Goal: Transaction & Acquisition: Purchase product/service

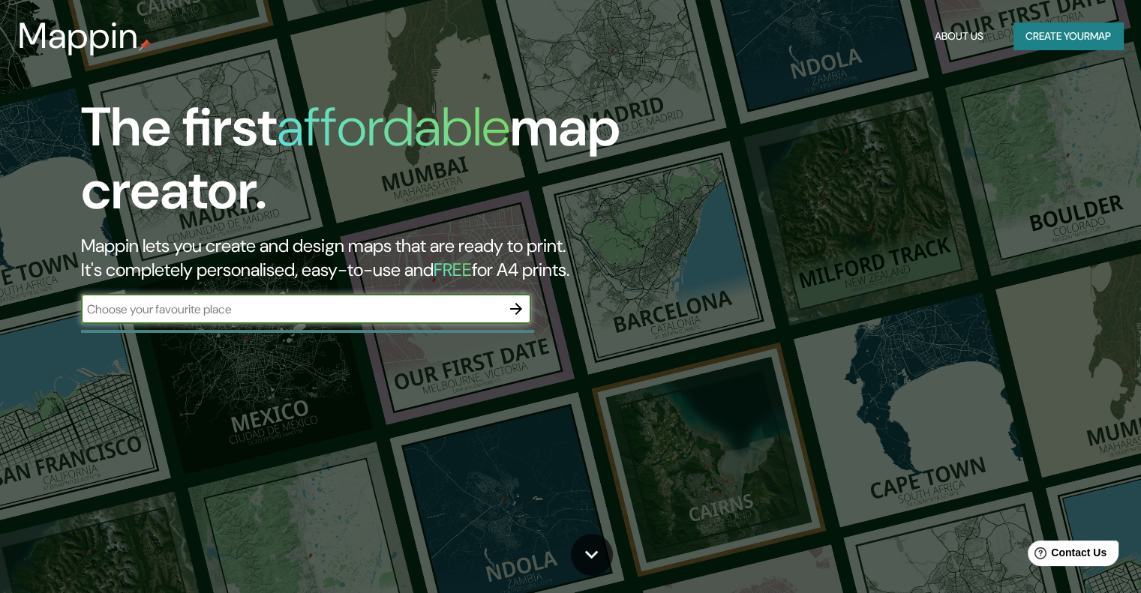
click at [392, 308] on input "text" at bounding box center [291, 309] width 420 height 17
type input "piura [GEOGRAPHIC_DATA]"
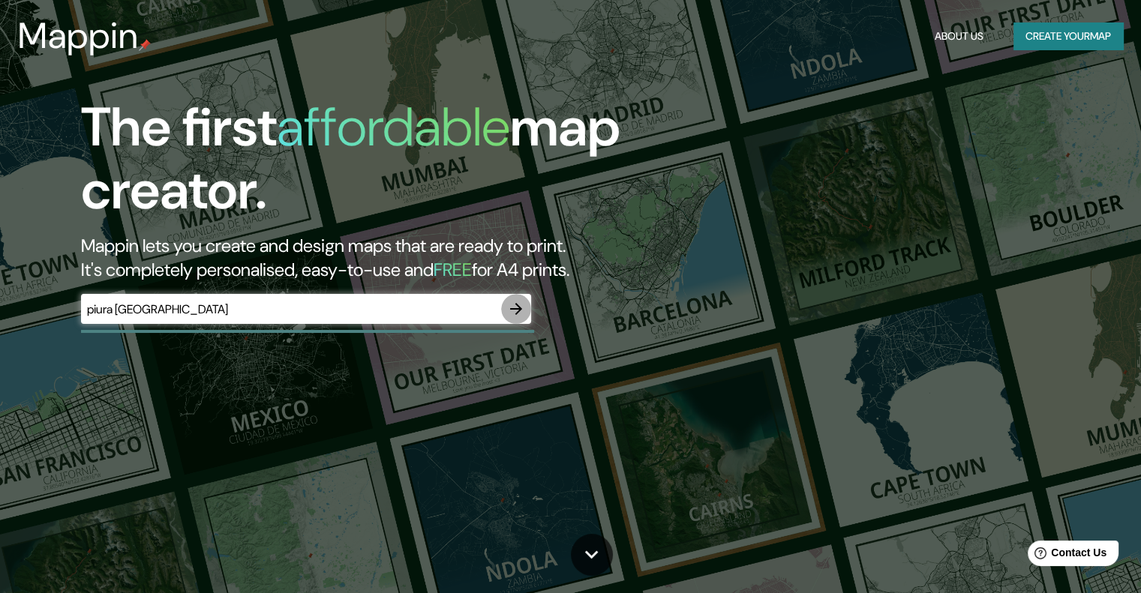
click at [513, 311] on icon "button" at bounding box center [516, 309] width 18 height 18
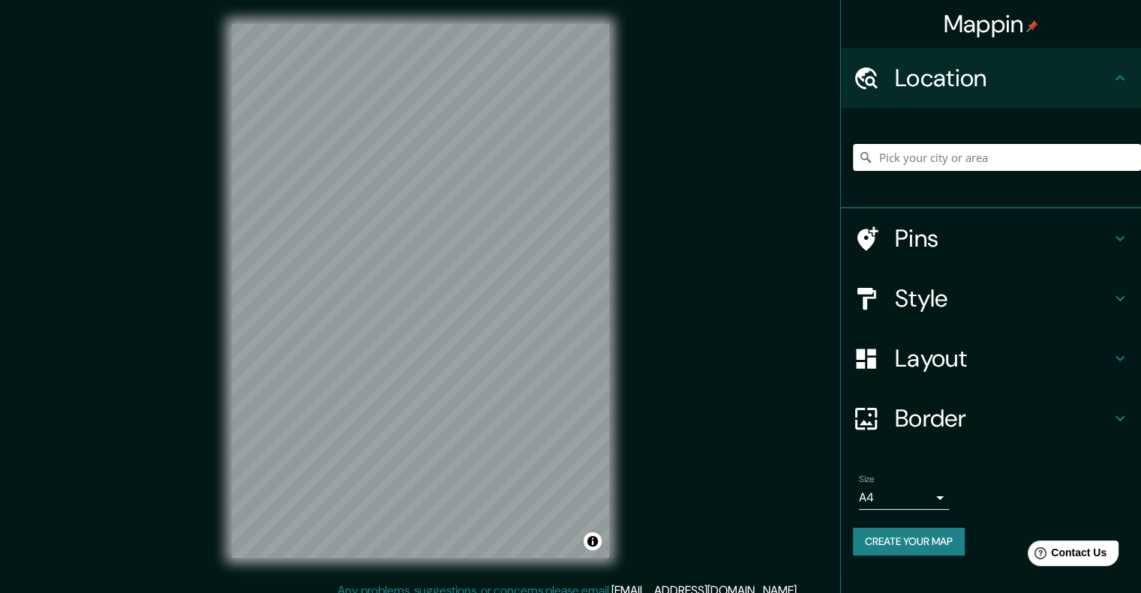
click at [922, 149] on input "Pick your city or area" at bounding box center [997, 157] width 288 height 27
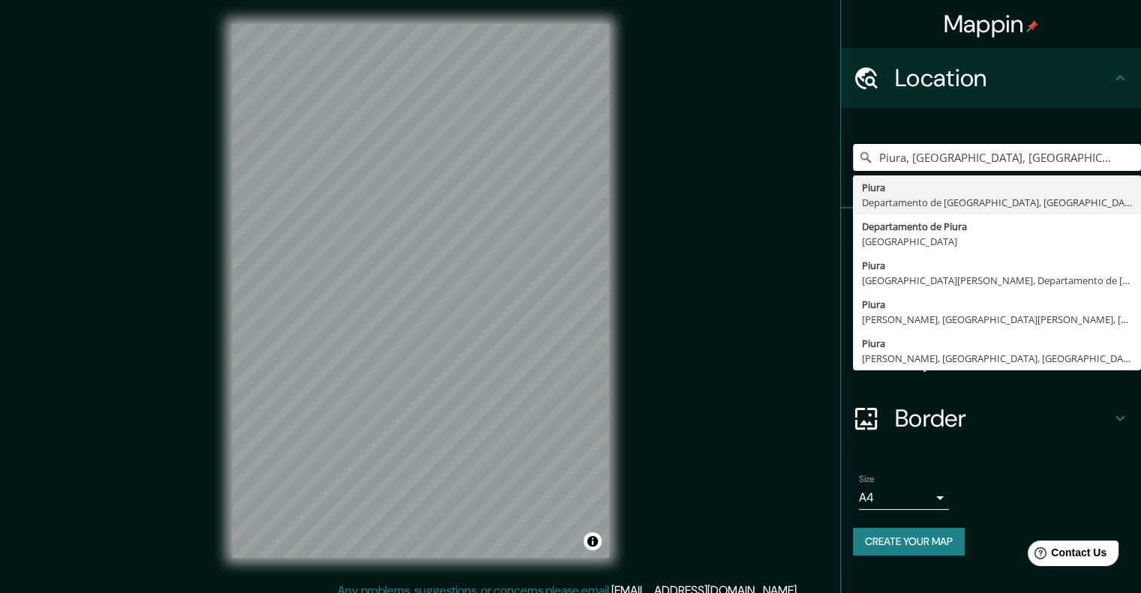
type input "Piura, [GEOGRAPHIC_DATA], [GEOGRAPHIC_DATA]"
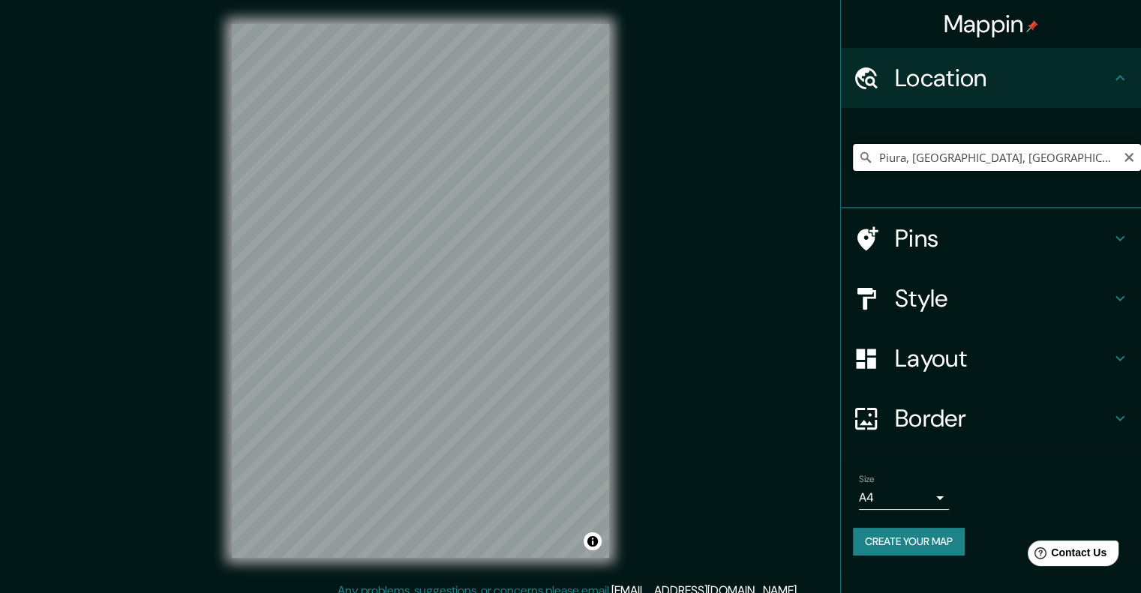
click at [968, 157] on input "Piura, [GEOGRAPHIC_DATA], [GEOGRAPHIC_DATA]" at bounding box center [997, 157] width 288 height 27
click at [1128, 155] on icon "Clear" at bounding box center [1129, 157] width 12 height 12
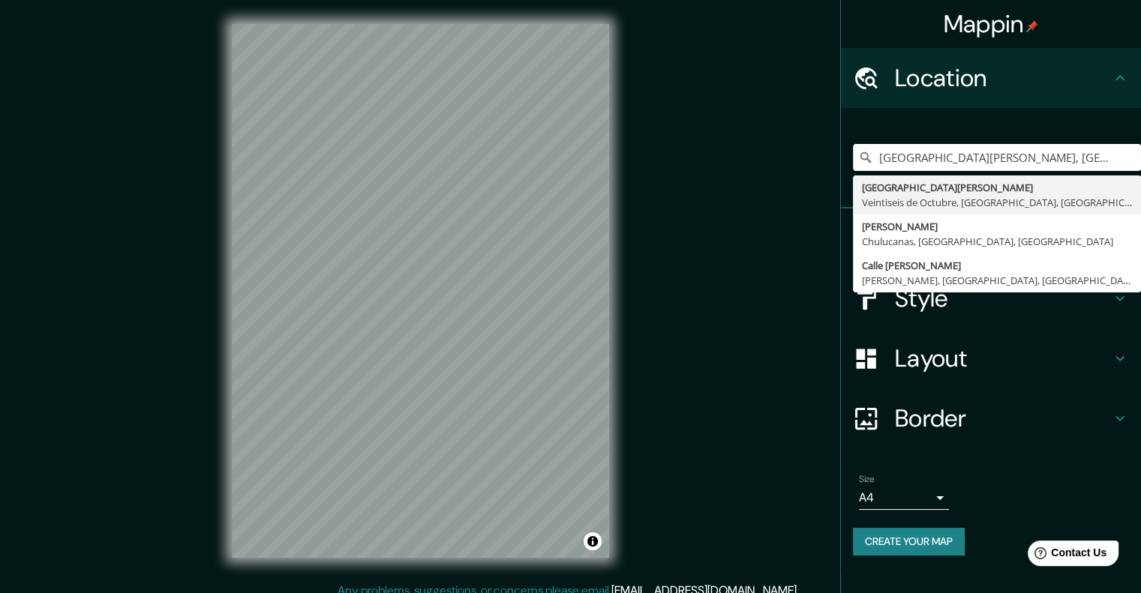
type input "[GEOGRAPHIC_DATA][PERSON_NAME], [GEOGRAPHIC_DATA], [GEOGRAPHIC_DATA], [GEOGRAPH…"
